Goal: Task Accomplishment & Management: Manage account settings

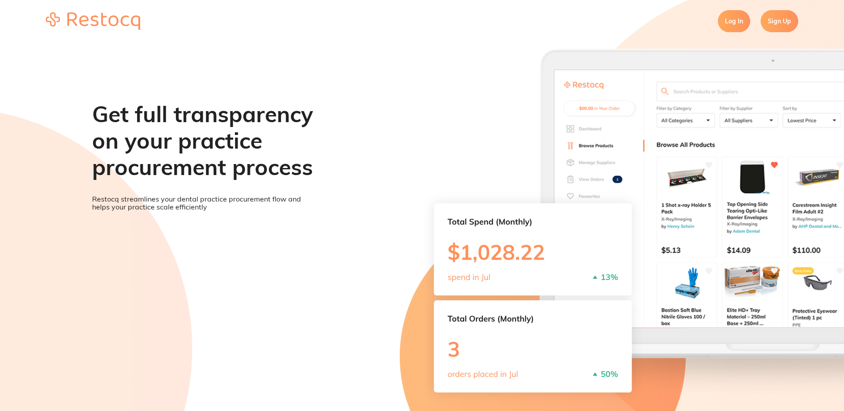
click at [729, 18] on link "Log In" at bounding box center [734, 21] width 32 height 22
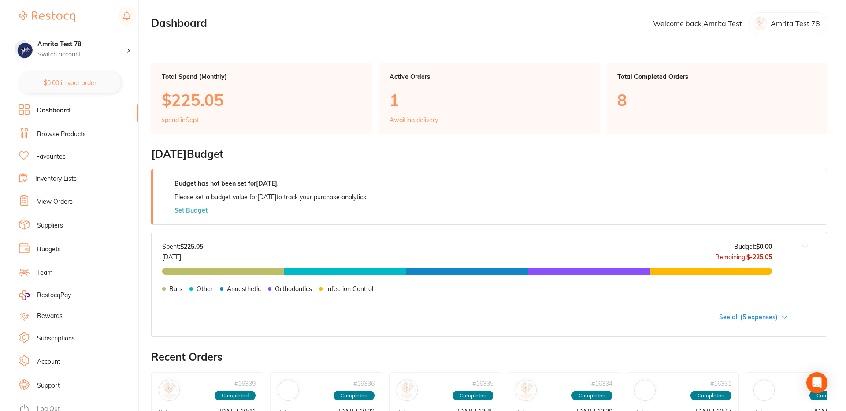
scroll to position [6, 0]
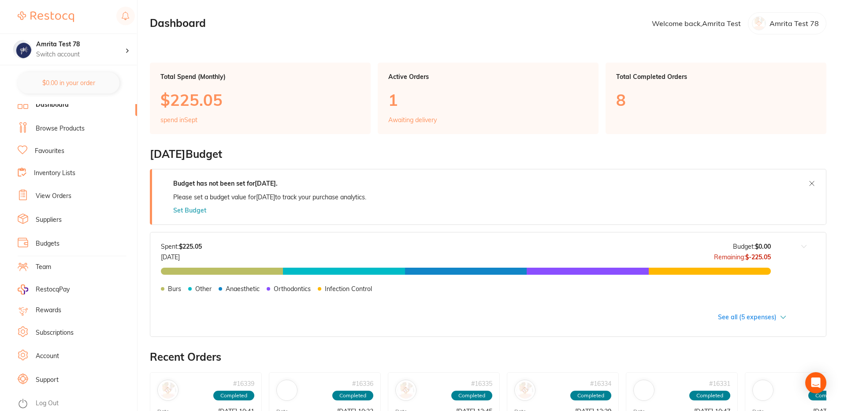
click at [38, 404] on link "Log Out" at bounding box center [47, 403] width 23 height 9
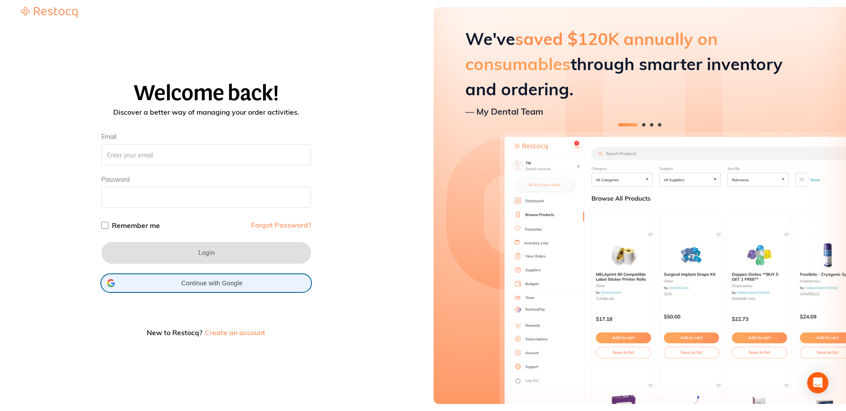
click at [229, 281] on span "Continue with Google" at bounding box center [212, 283] width 187 height 7
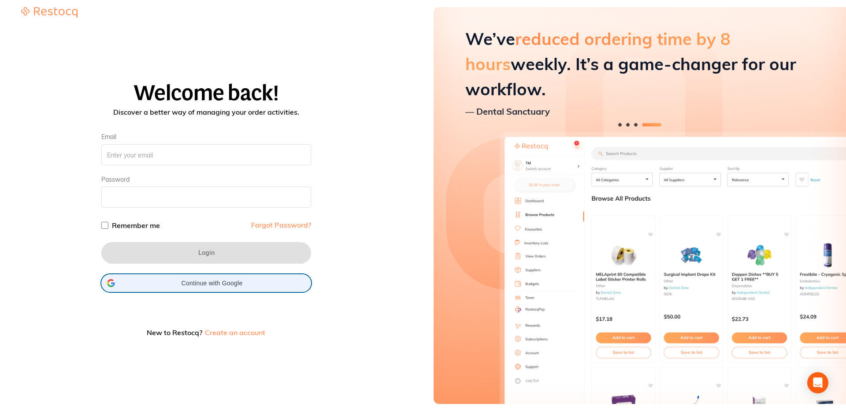
click at [235, 280] on span "Continue with Google" at bounding box center [212, 283] width 187 height 7
